Goal: Information Seeking & Learning: Learn about a topic

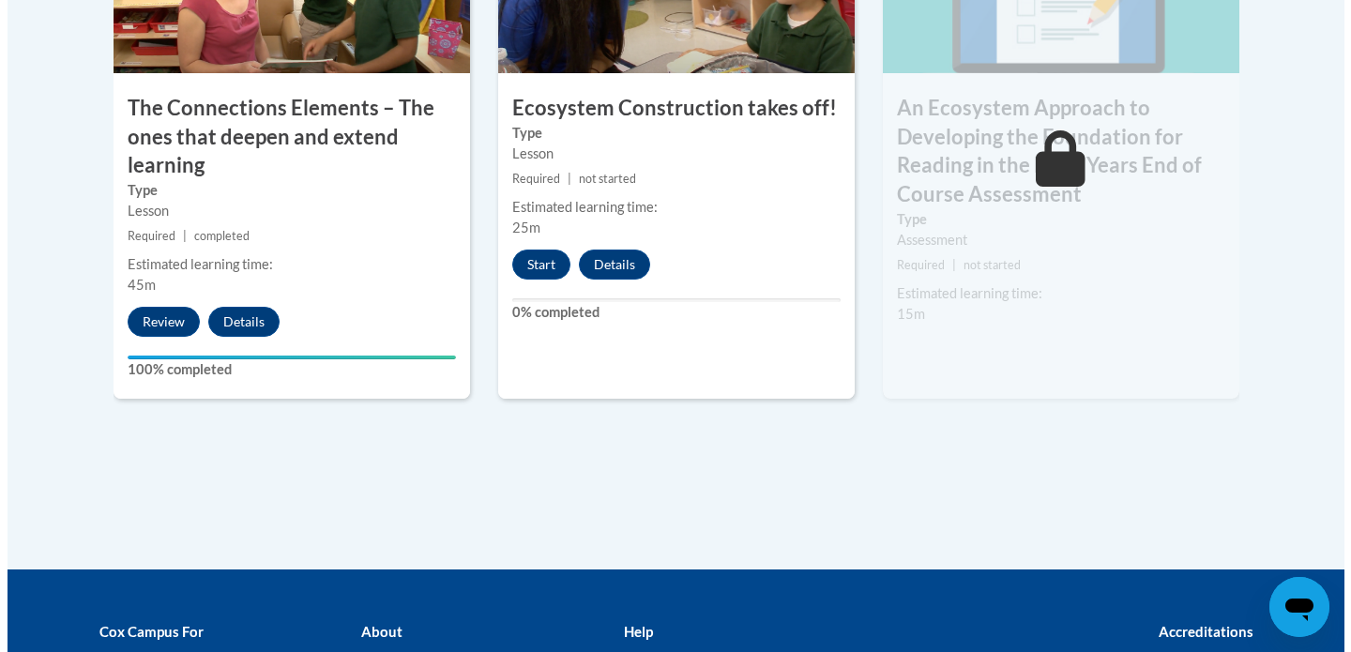
scroll to position [1730, 0]
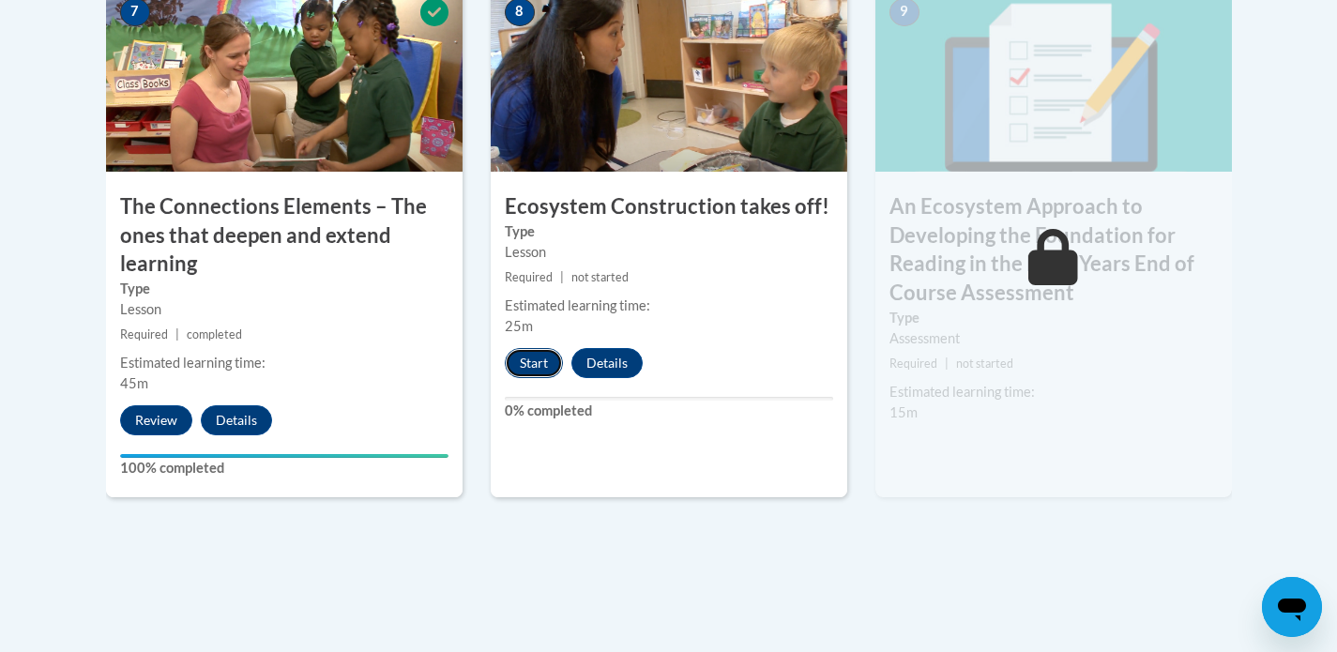
click at [514, 363] on button "Start" at bounding box center [534, 363] width 58 height 30
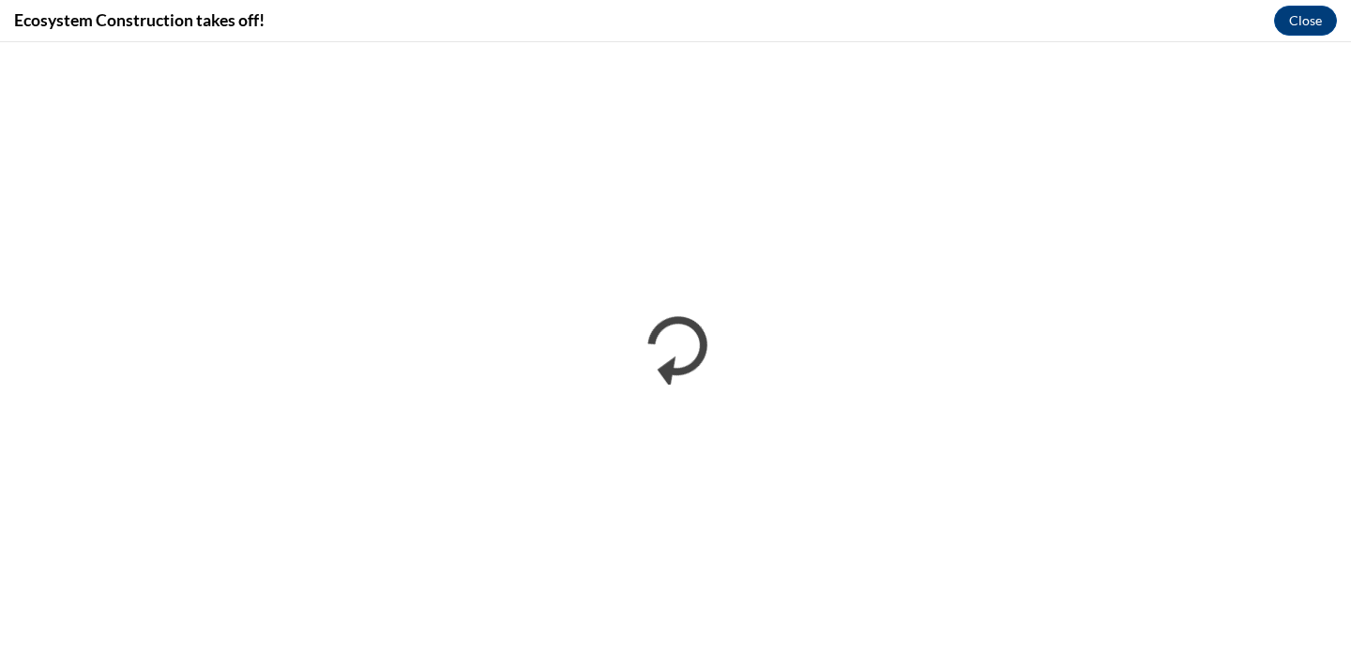
scroll to position [0, 0]
